Goal: Task Accomplishment & Management: Complete application form

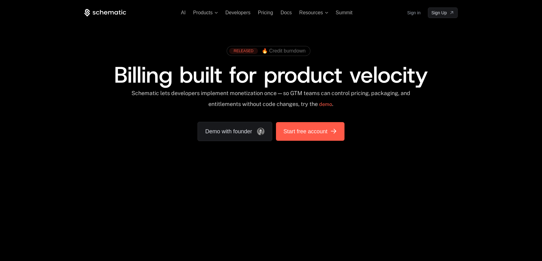
click at [319, 135] on span "Start free account" at bounding box center [306, 131] width 44 height 9
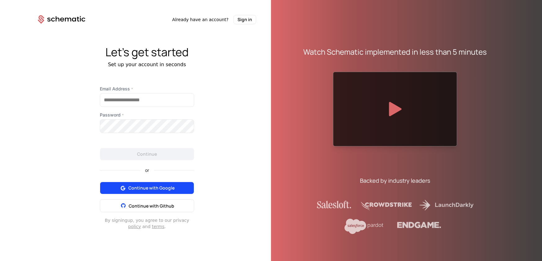
click at [165, 192] on button "Continue with Google" at bounding box center [147, 188] width 94 height 12
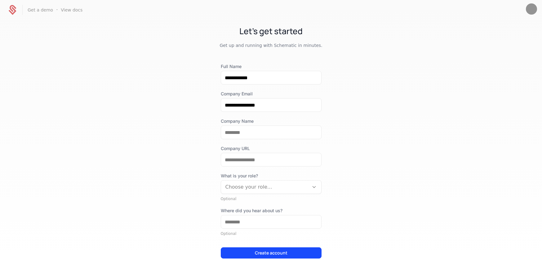
scroll to position [34, 0]
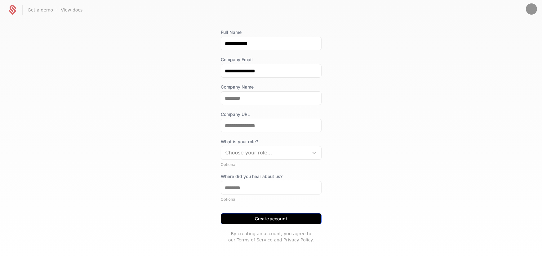
click at [276, 219] on button "Create account" at bounding box center [271, 218] width 101 height 11
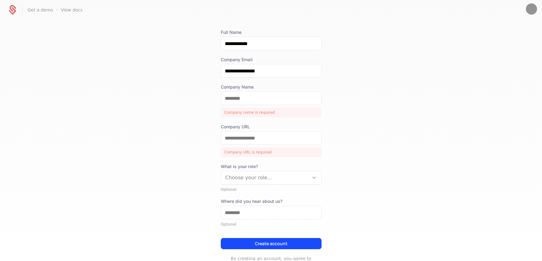
scroll to position [5, 0]
